Goal: Information Seeking & Learning: Learn about a topic

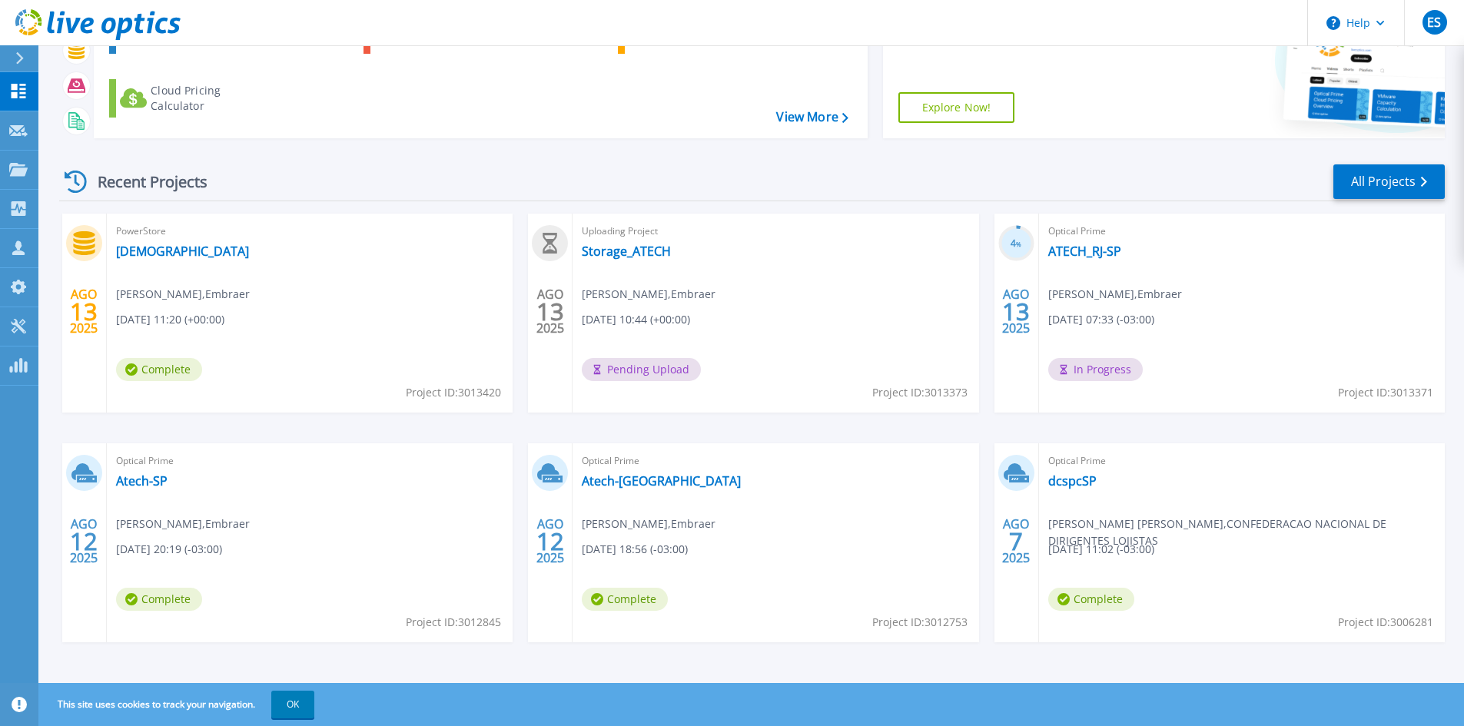
scroll to position [125, 0]
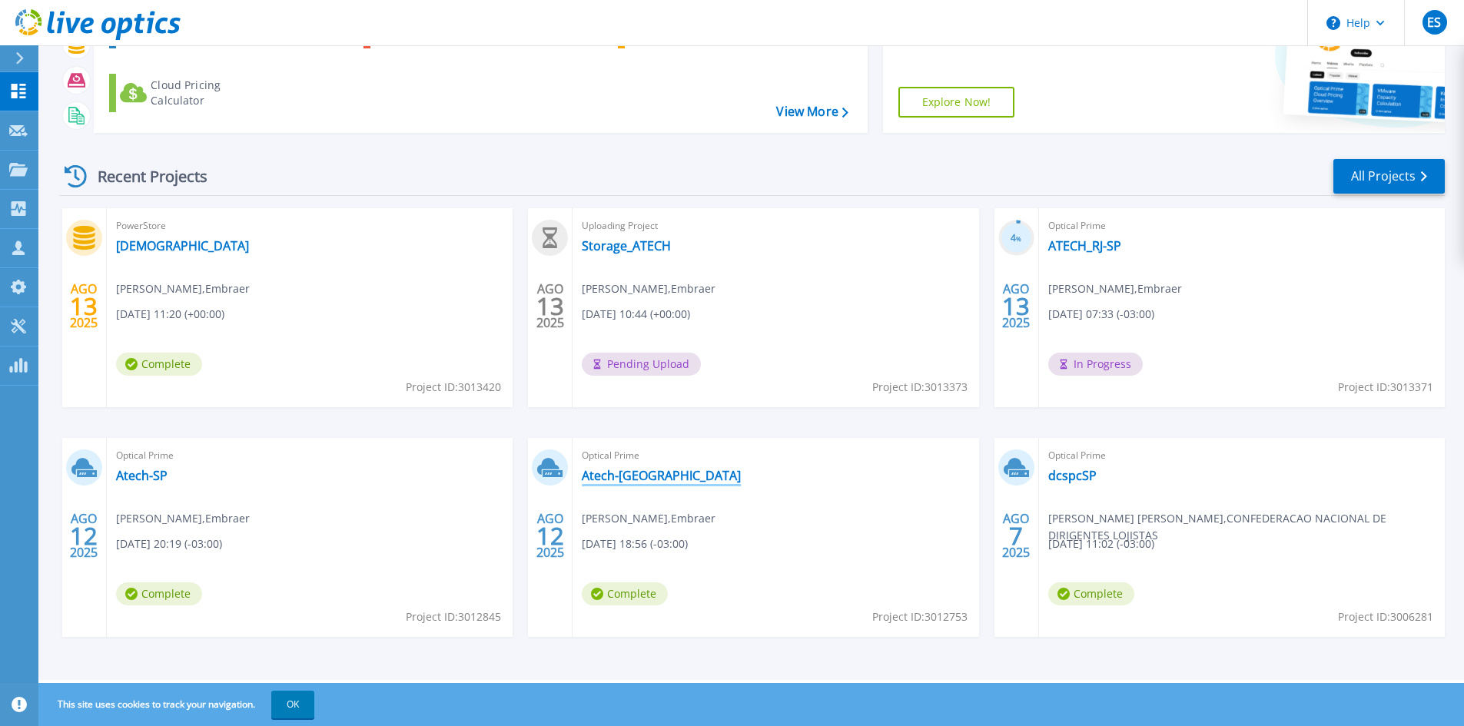
click at [614, 477] on link "Atech-RJ" at bounding box center [661, 475] width 159 height 15
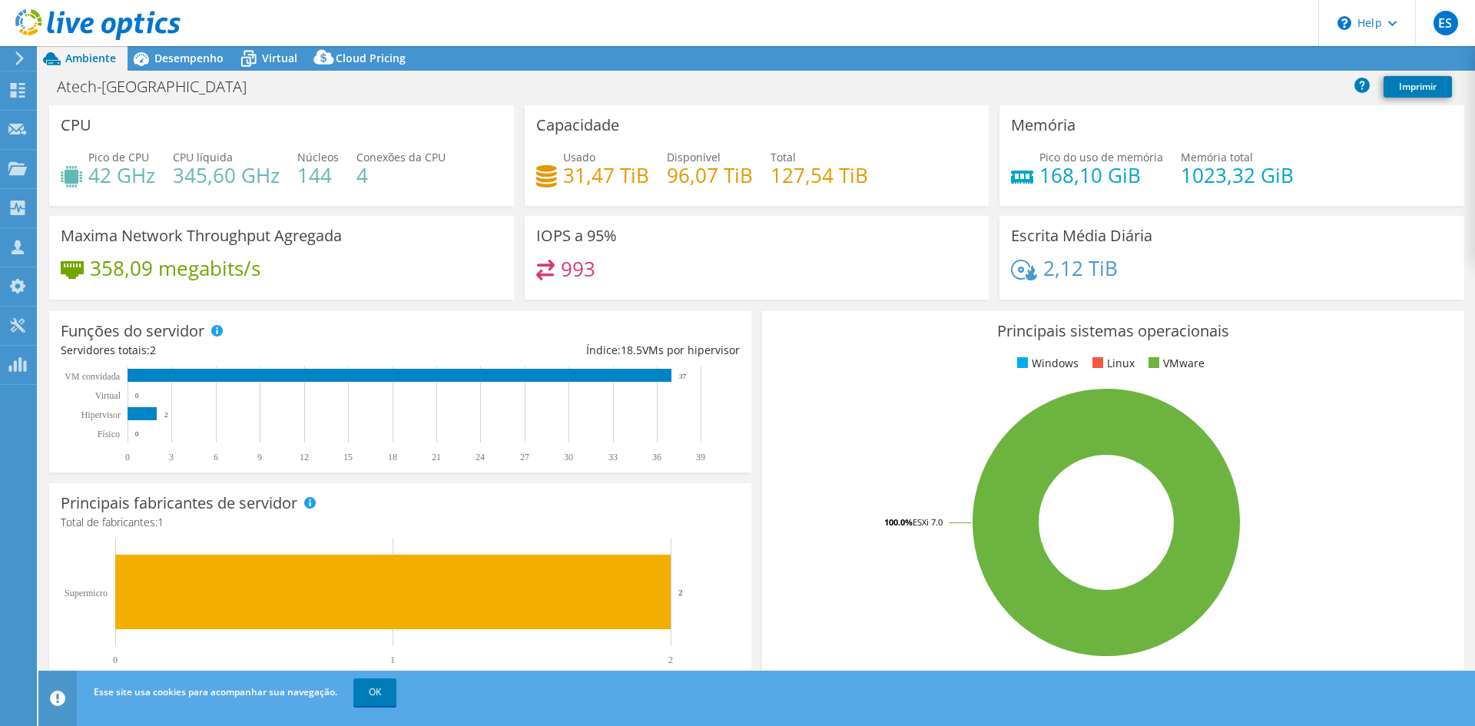
select select "USD"
click at [174, 53] on span "Desempenho" at bounding box center [188, 58] width 69 height 15
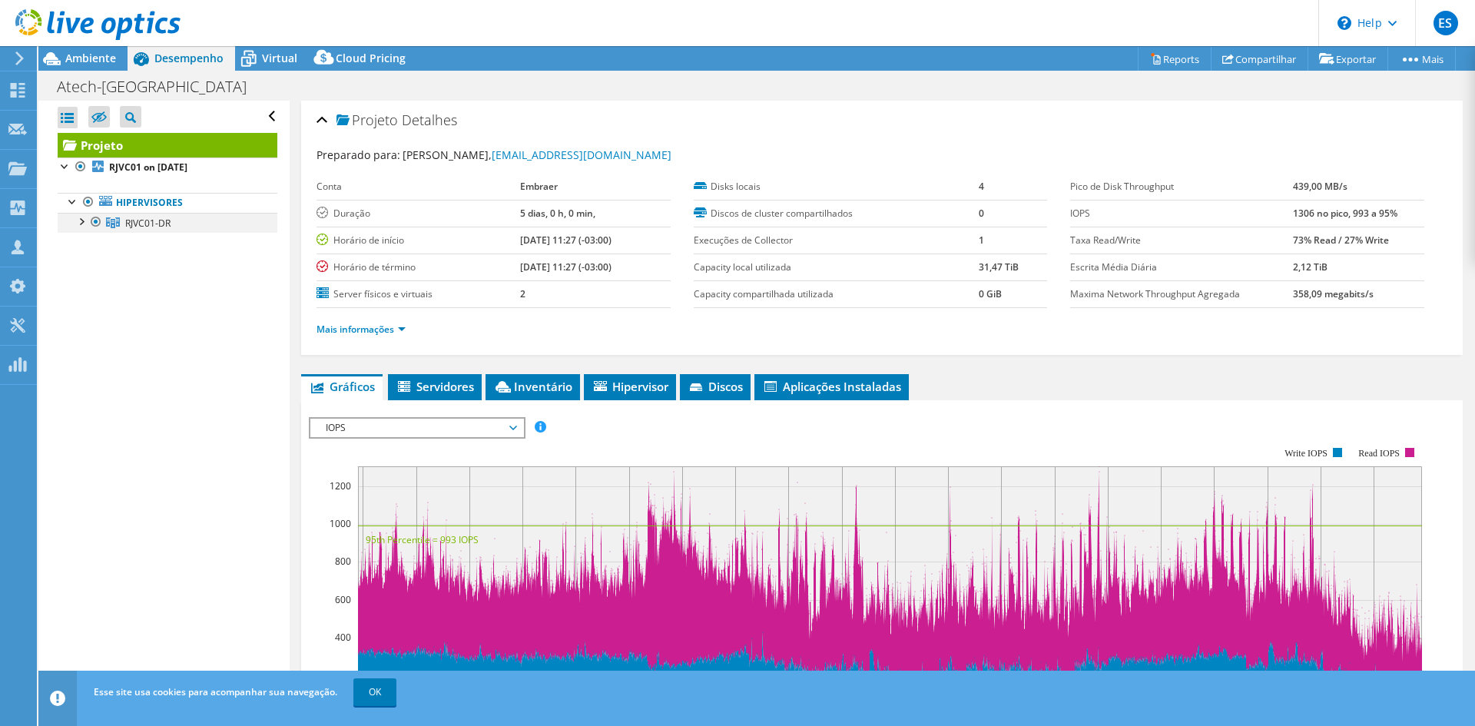
click at [82, 224] on div at bounding box center [80, 220] width 15 height 15
click at [93, 264] on div at bounding box center [88, 260] width 15 height 15
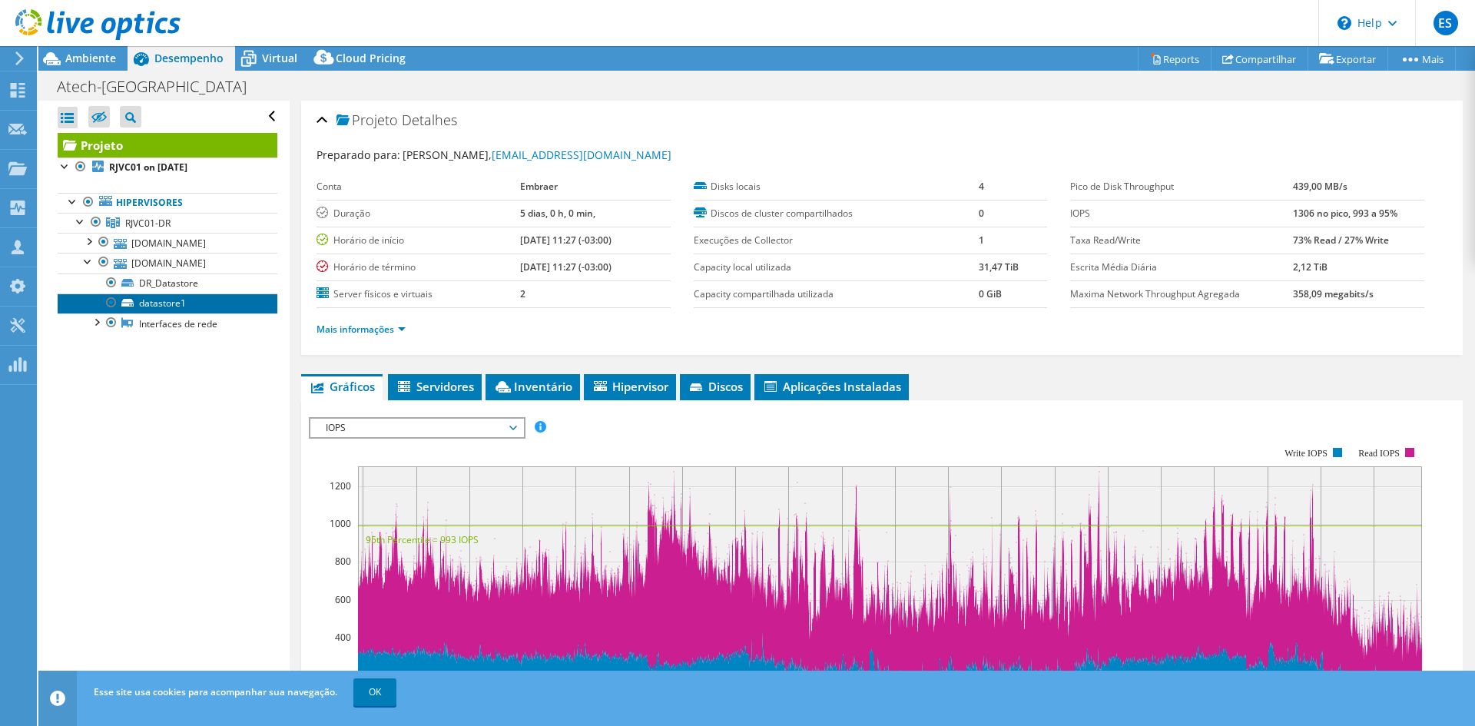
click at [146, 300] on link "datastore1" at bounding box center [168, 304] width 220 height 20
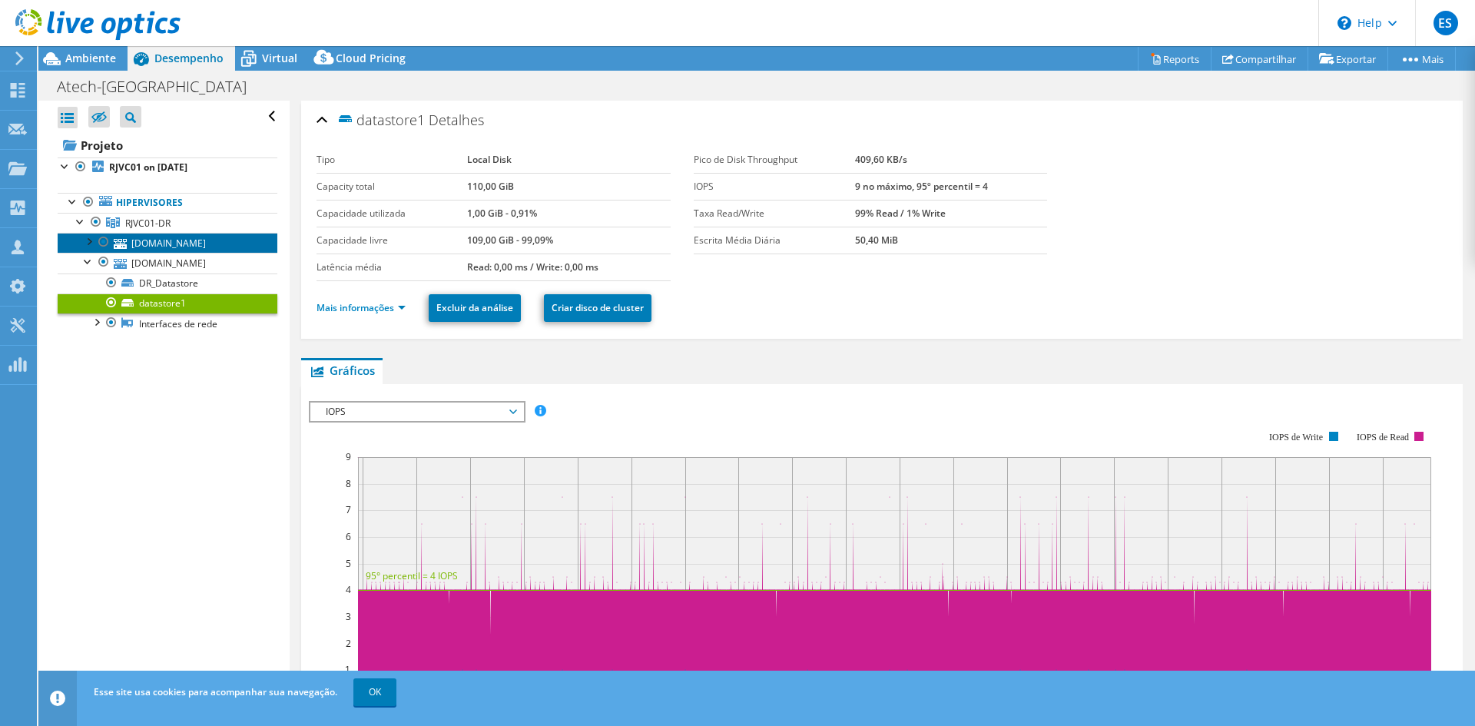
click at [171, 243] on link "vmdrvrj-02.atech.local.br" at bounding box center [168, 243] width 220 height 20
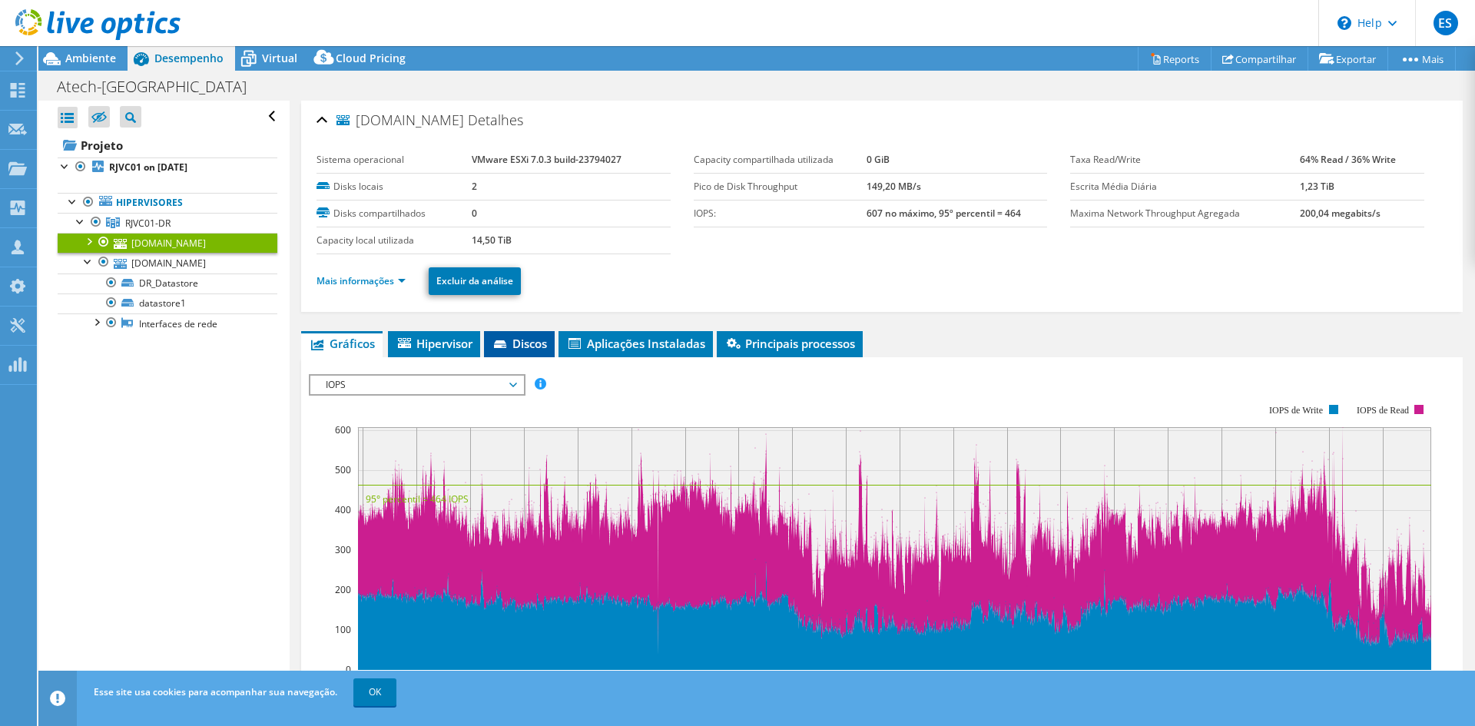
click at [535, 333] on li "Discos" at bounding box center [519, 344] width 71 height 26
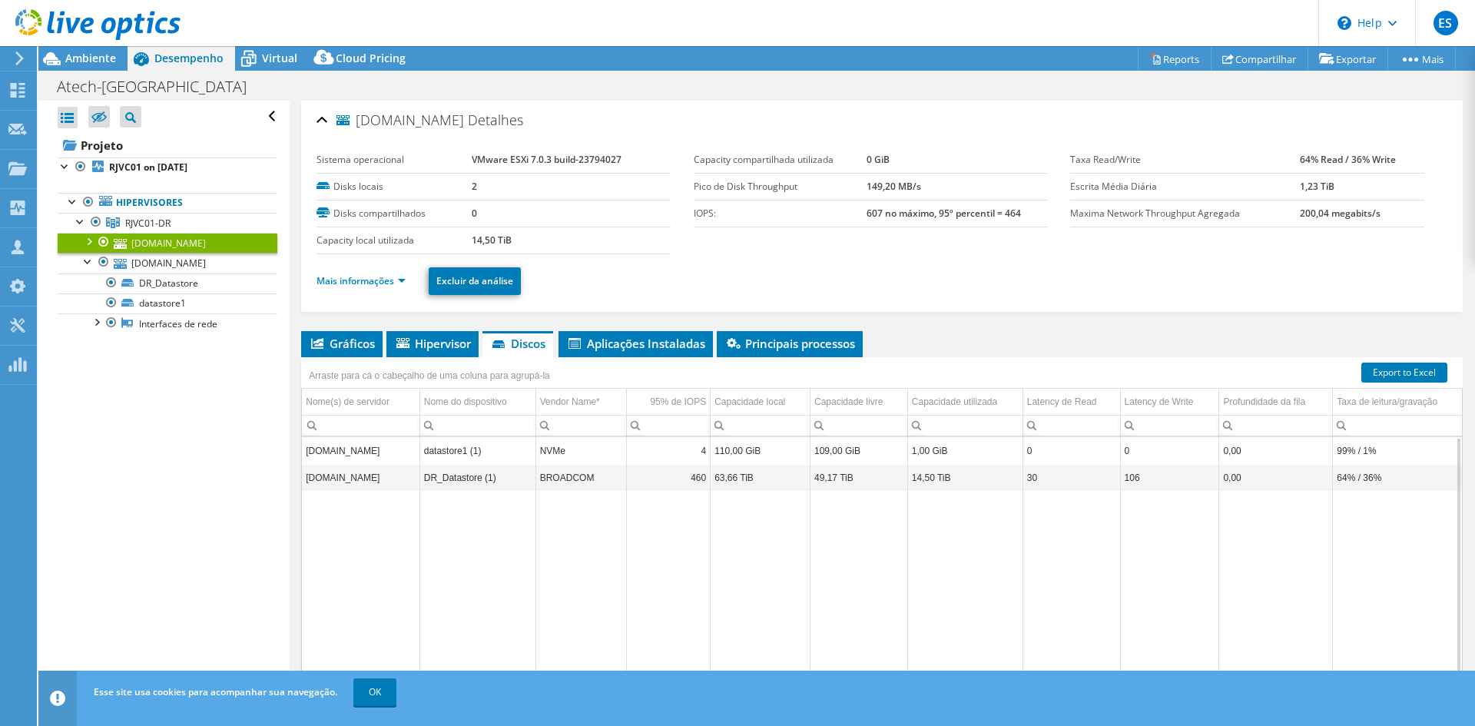
drag, startPoint x: 591, startPoint y: 474, endPoint x: 631, endPoint y: 490, distance: 42.8
click at [593, 474] on td "BROADCOM" at bounding box center [581, 477] width 91 height 27
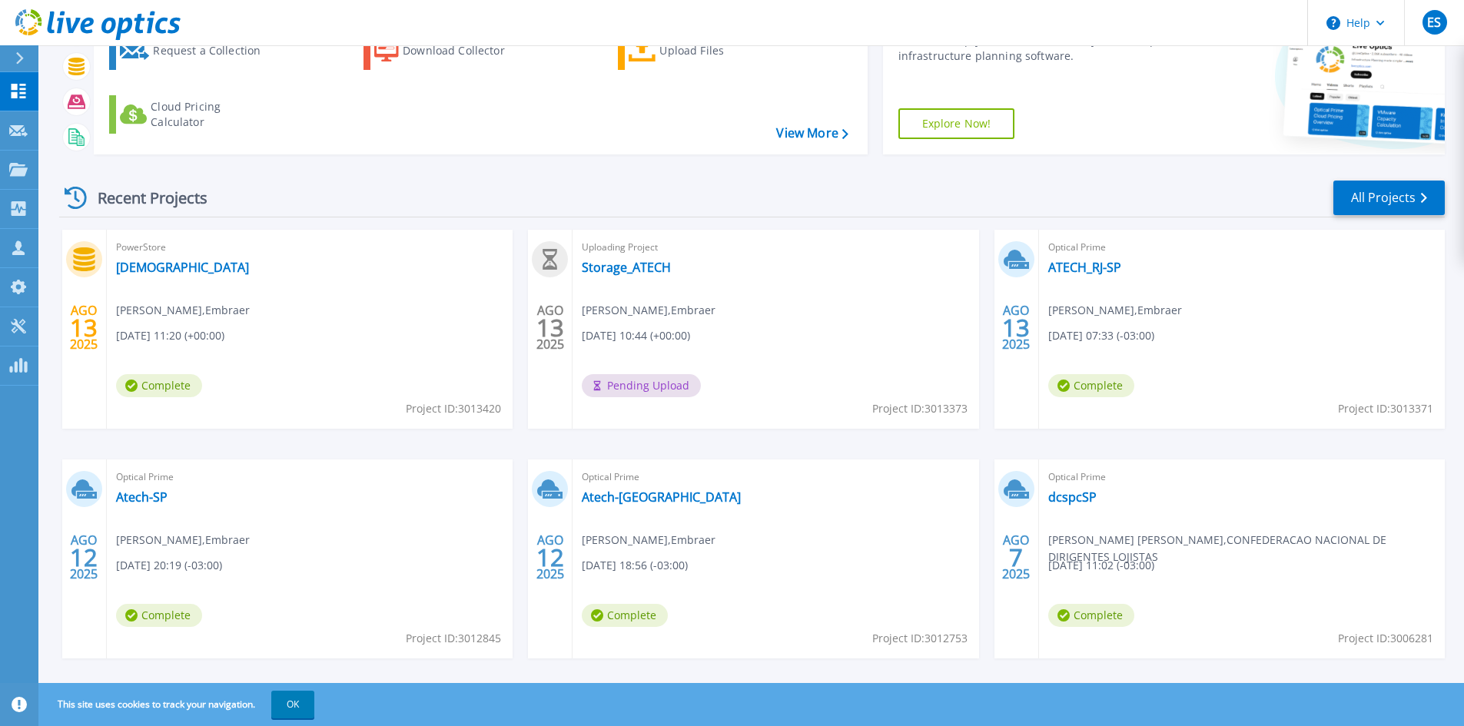
scroll to position [125, 0]
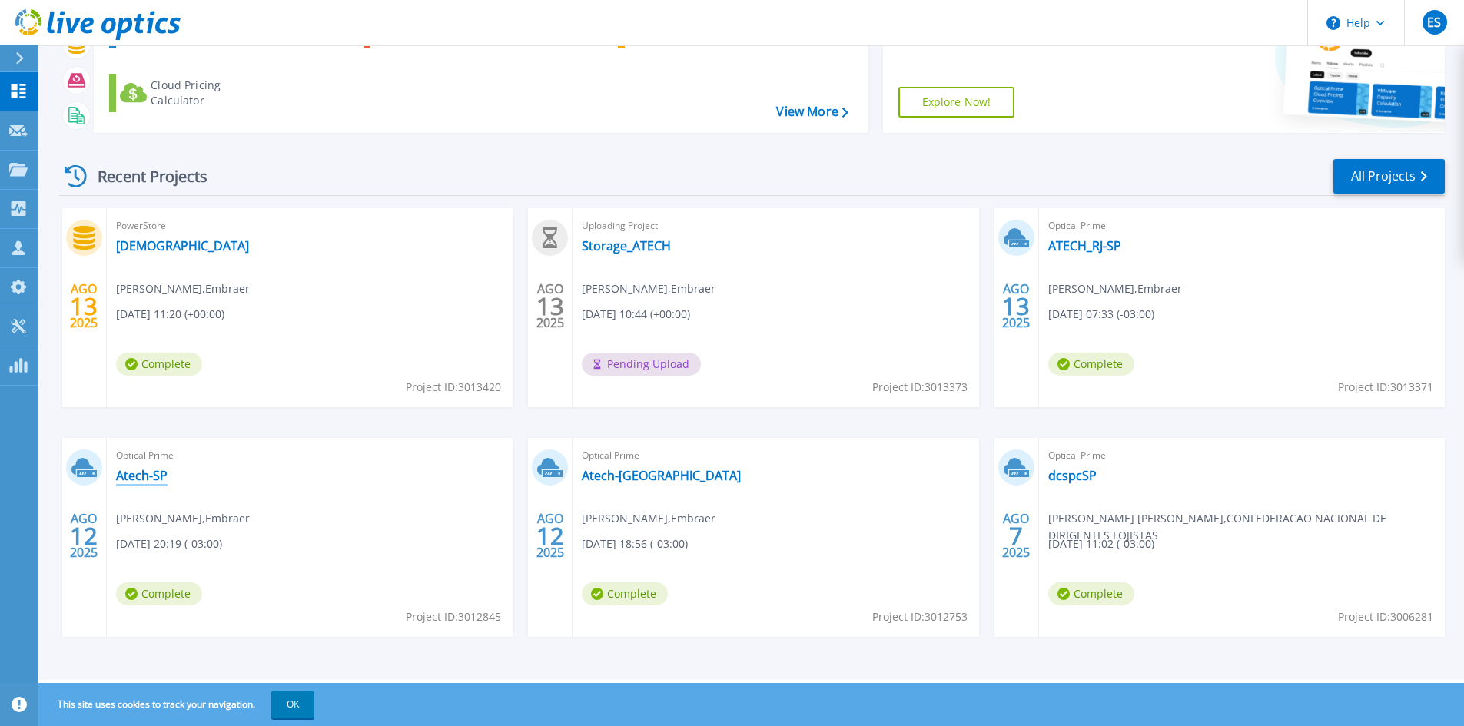
click at [127, 476] on link "Atech-SP" at bounding box center [141, 475] width 51 height 15
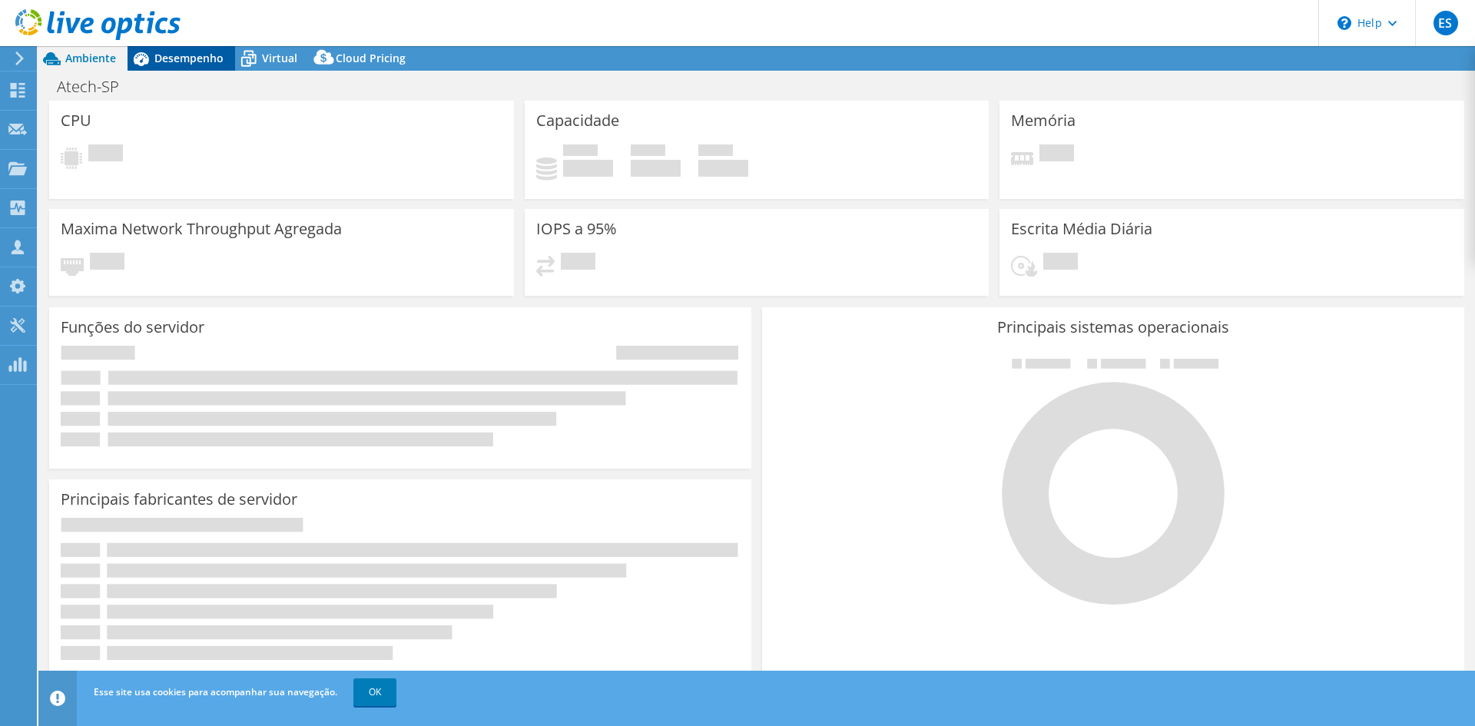
click at [173, 66] on div "Desempenho" at bounding box center [182, 58] width 108 height 25
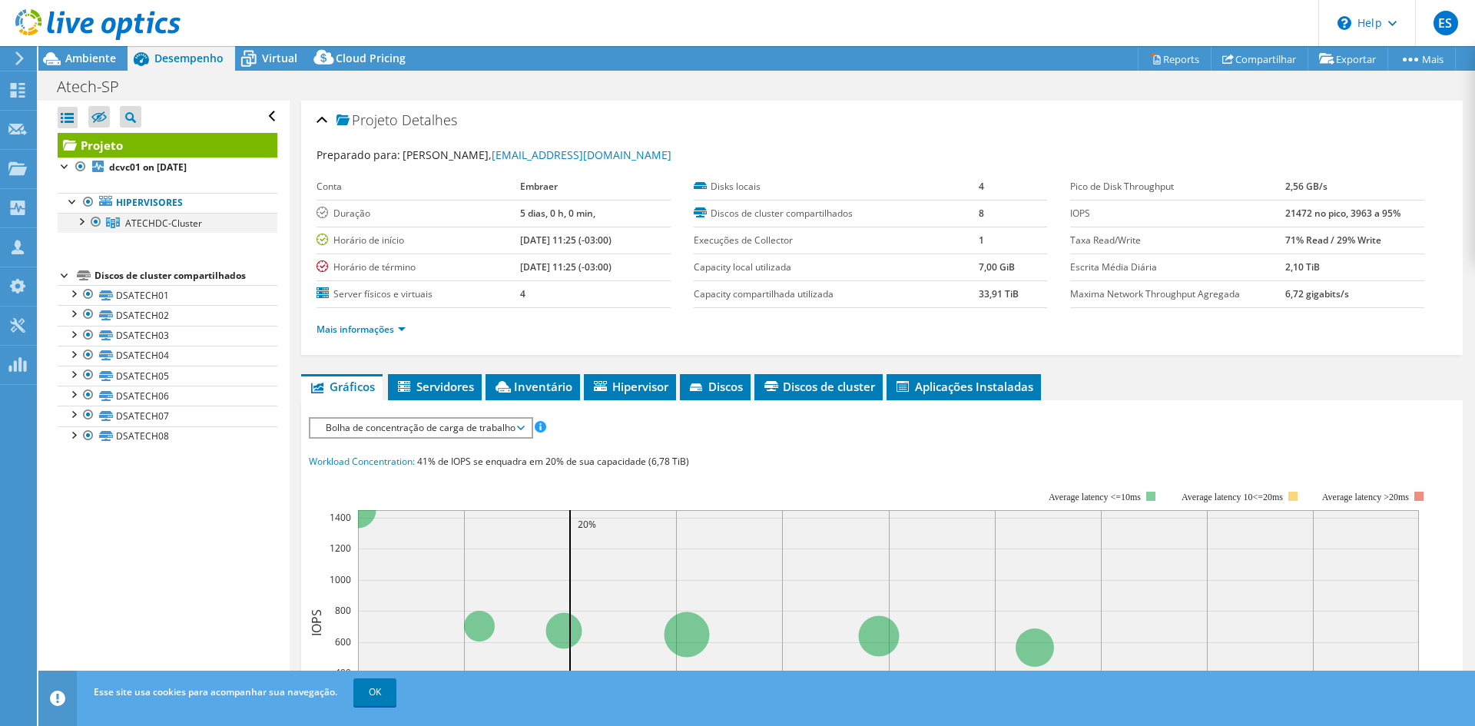
click at [75, 221] on div at bounding box center [80, 220] width 15 height 15
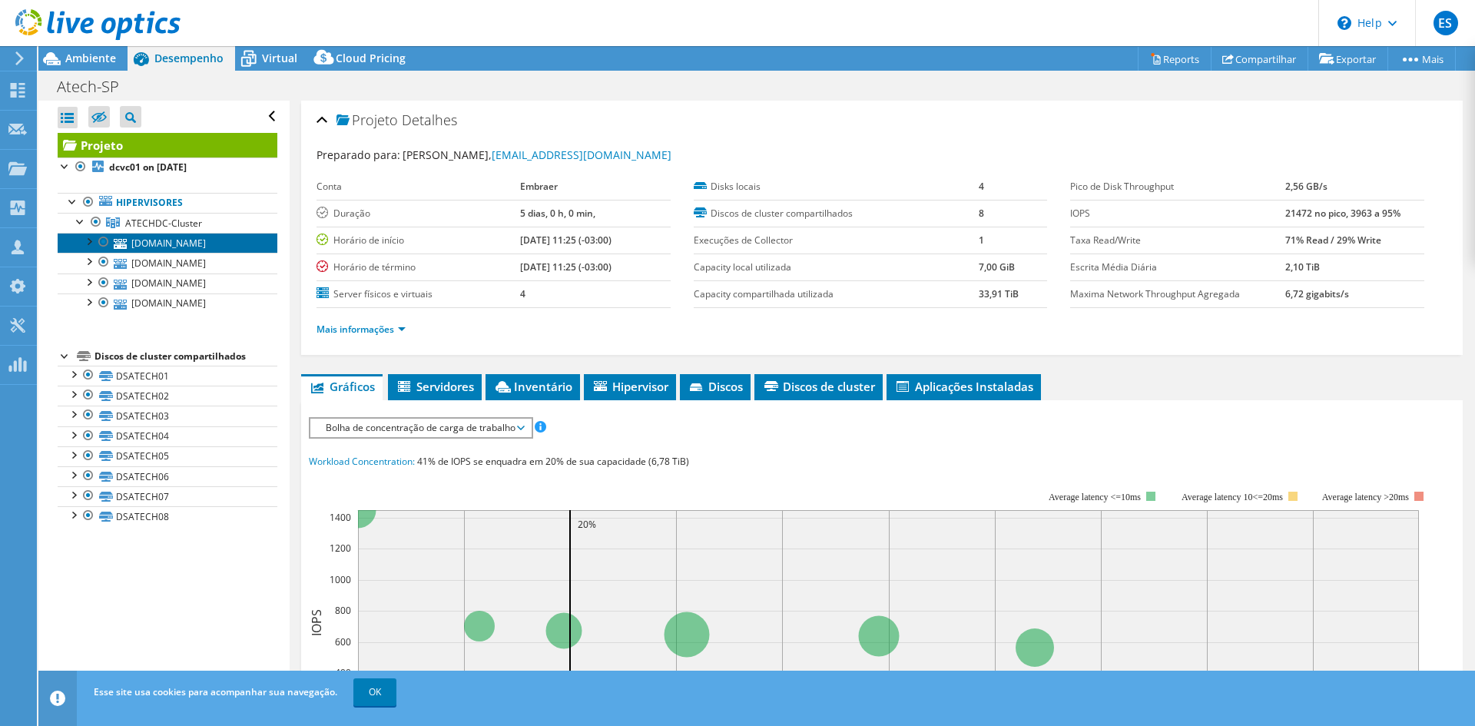
click at [178, 249] on link "[DOMAIN_NAME]" at bounding box center [168, 243] width 220 height 20
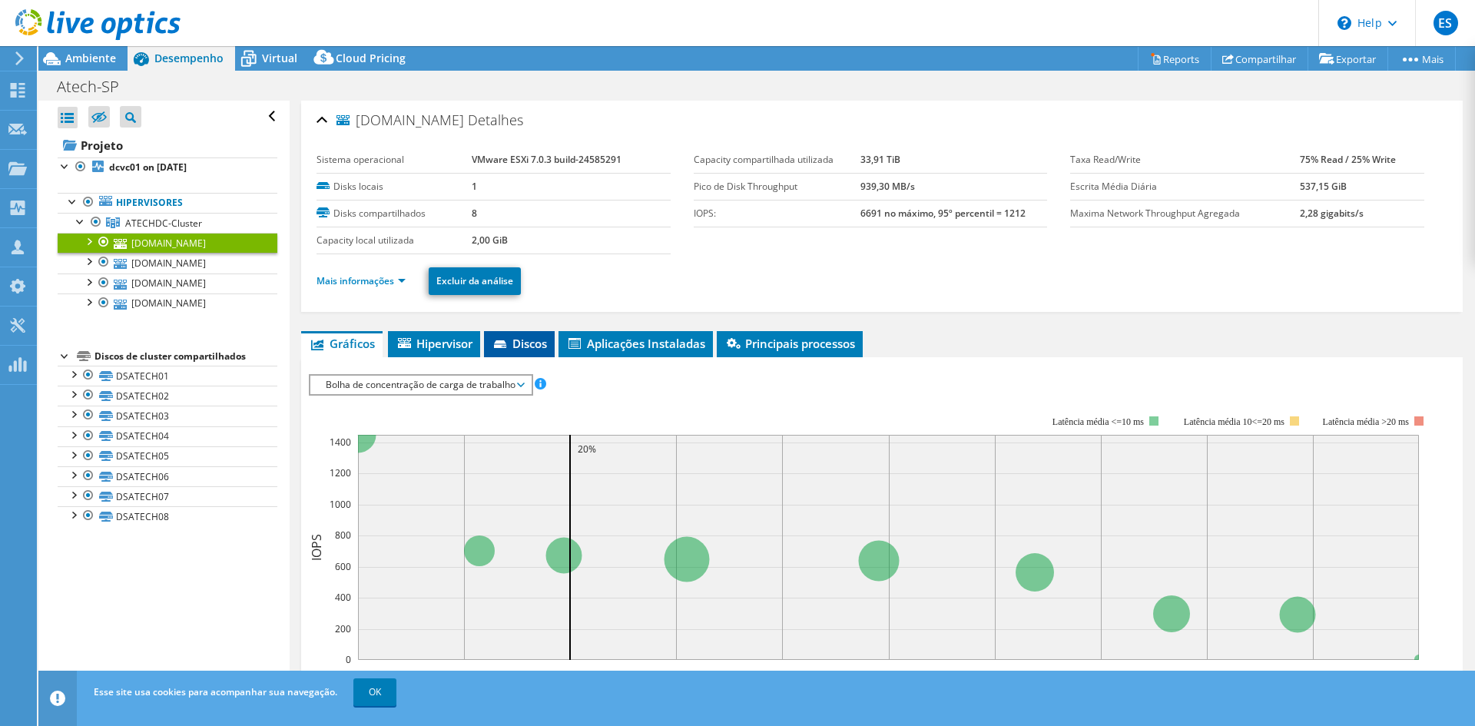
click at [532, 344] on span "Discos" at bounding box center [519, 343] width 55 height 15
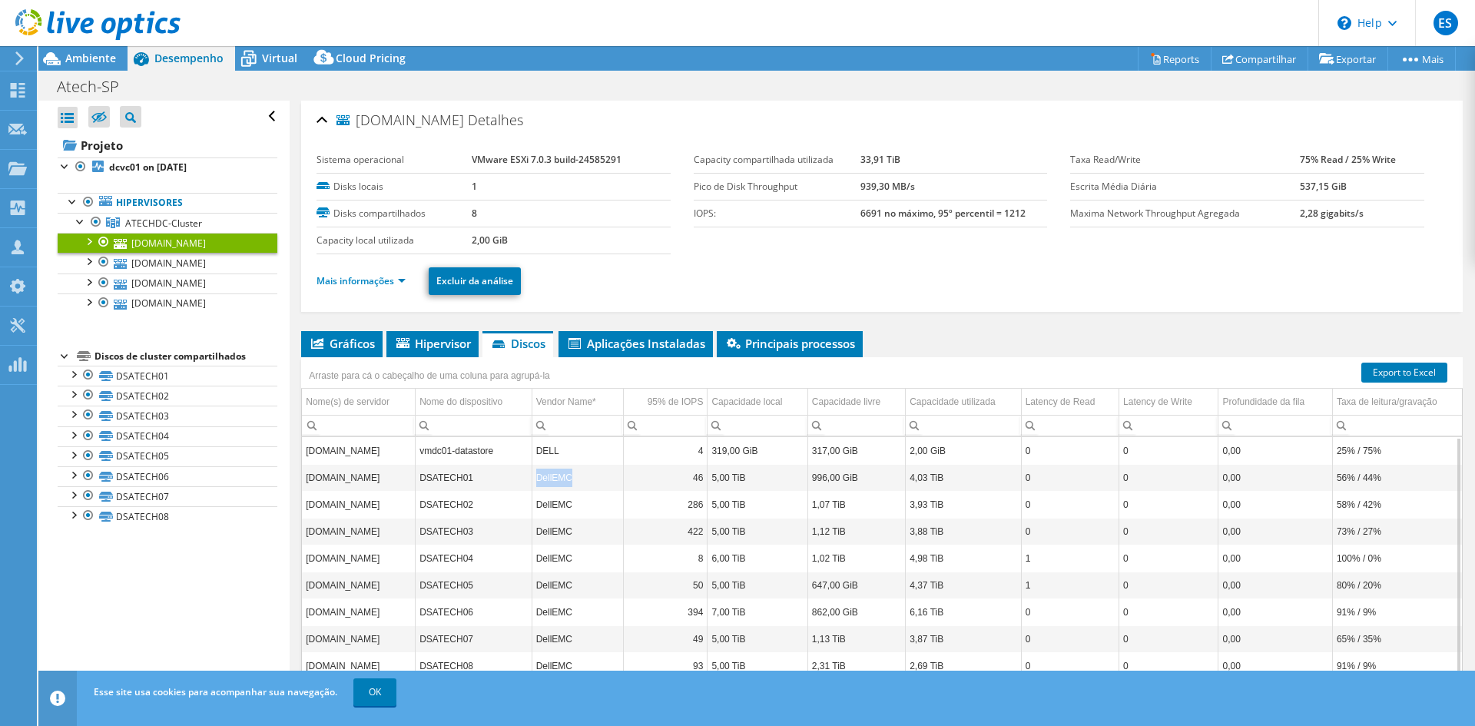
click at [510, 482] on tr "[DOMAIN_NAME] DSATECH01 DellEMC 46 5,00 TiB 996,00 GiB 4,03 TiB 0 0 0,00 56% / …" at bounding box center [882, 477] width 1160 height 27
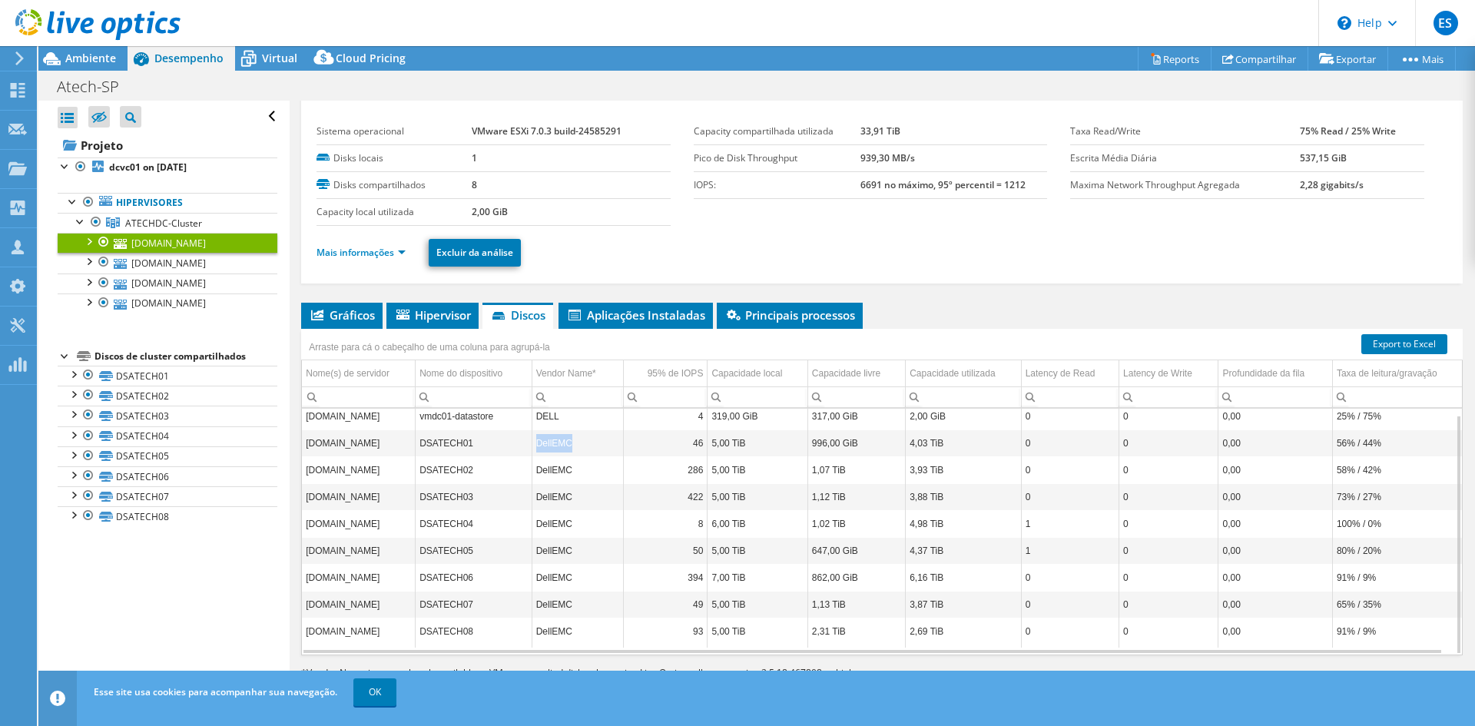
scroll to position [46, 0]
